Goal: Find specific page/section: Find specific page/section

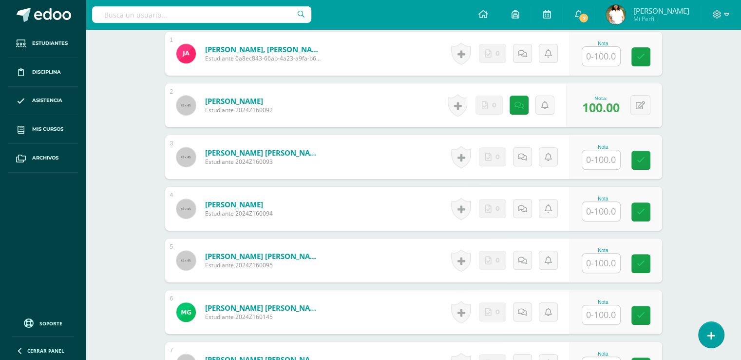
scroll to position [325, 0]
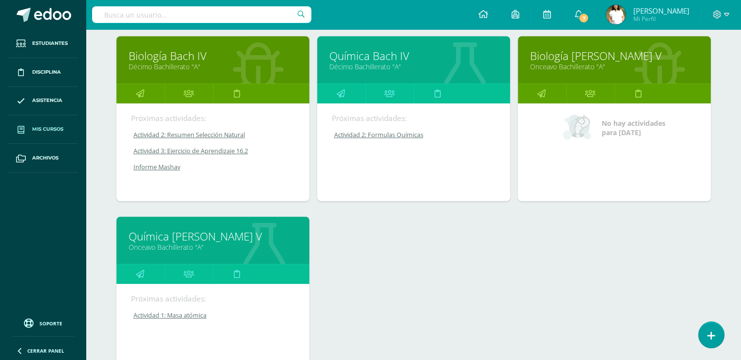
scroll to position [520, 0]
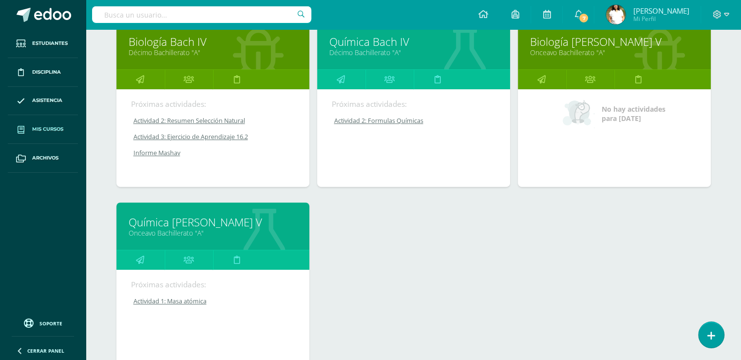
click at [446, 49] on link "Química Bach IV" at bounding box center [413, 41] width 169 height 15
